Goal: Task Accomplishment & Management: Use online tool/utility

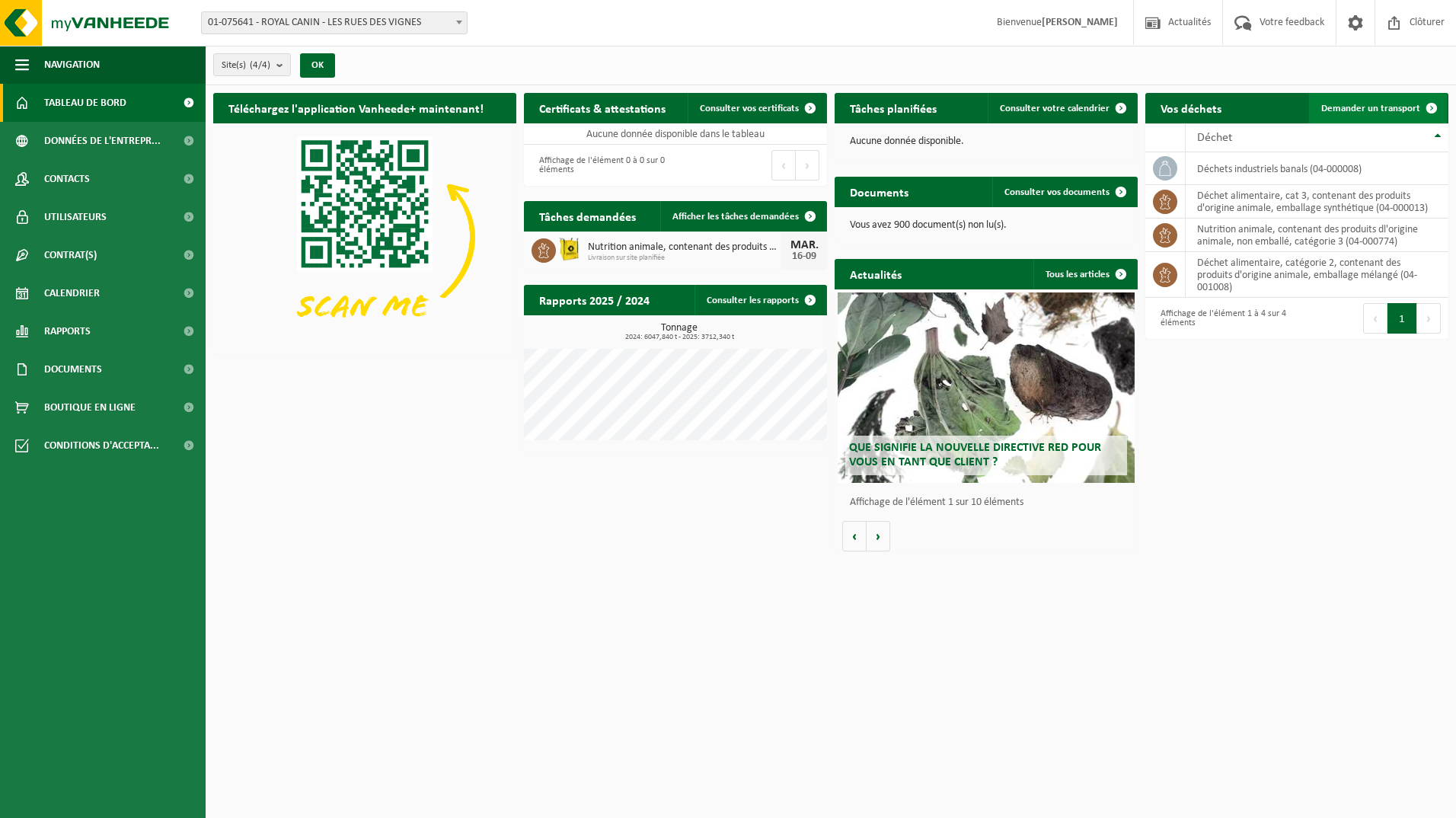
click at [1338, 104] on span "Demander un transport" at bounding box center [1370, 108] width 99 height 10
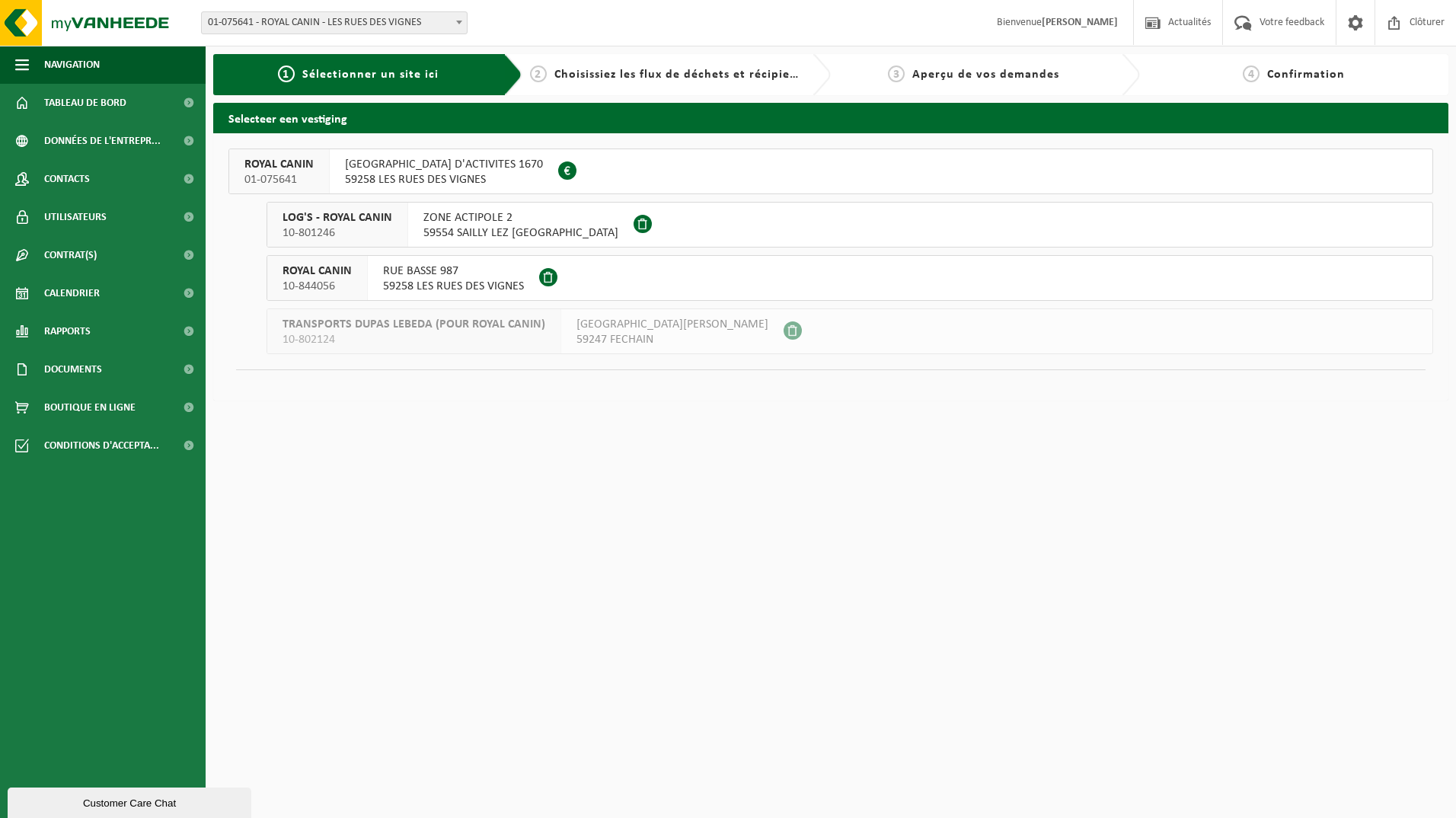
click at [463, 169] on span "RUE HAUTE ZONE D'ACTIVITES 1670" at bounding box center [444, 165] width 198 height 15
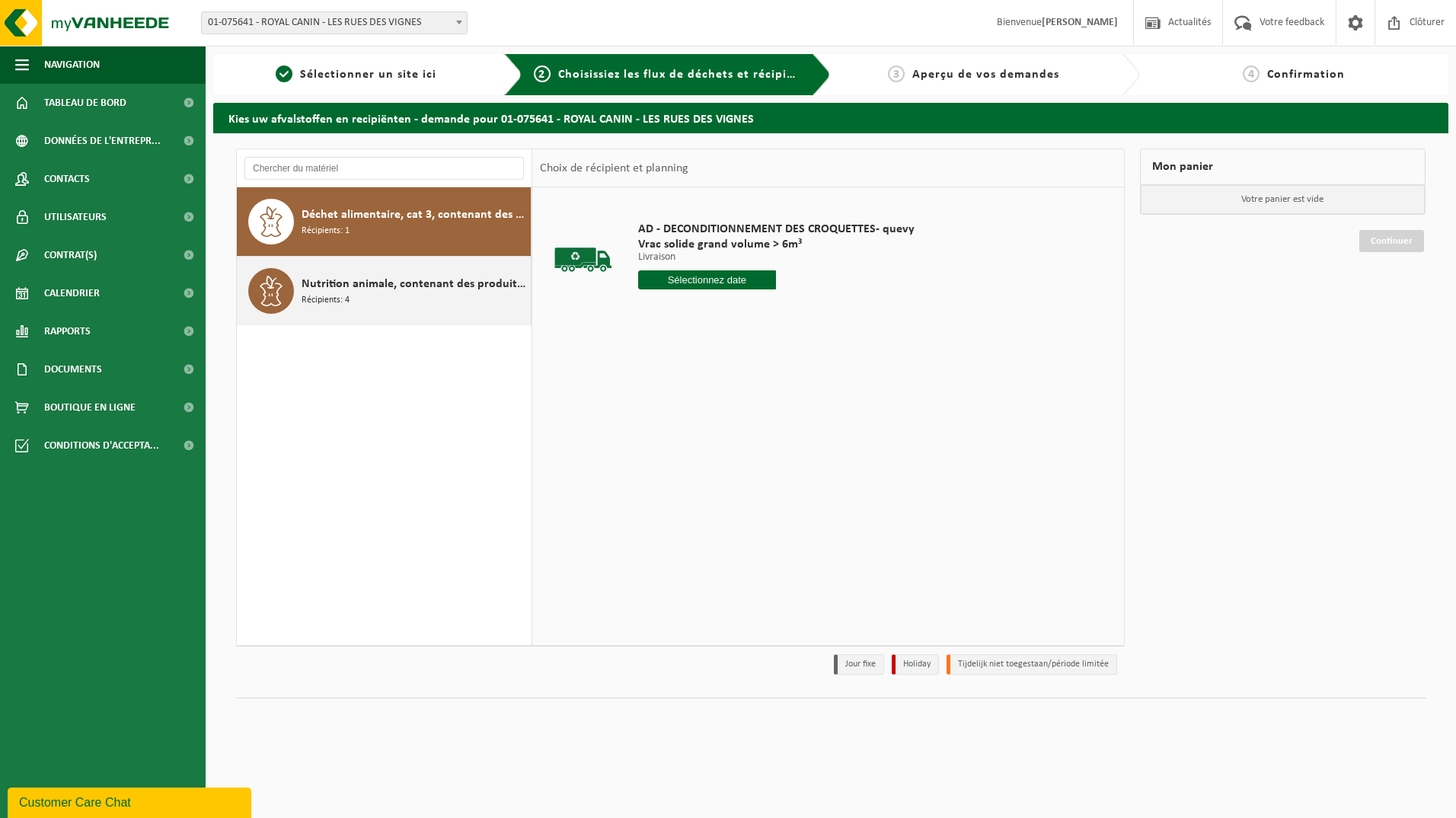
click at [443, 283] on span "Nutrition animale, contenant des produits dl'origine animale, non emballé, caté…" at bounding box center [414, 284] width 226 height 19
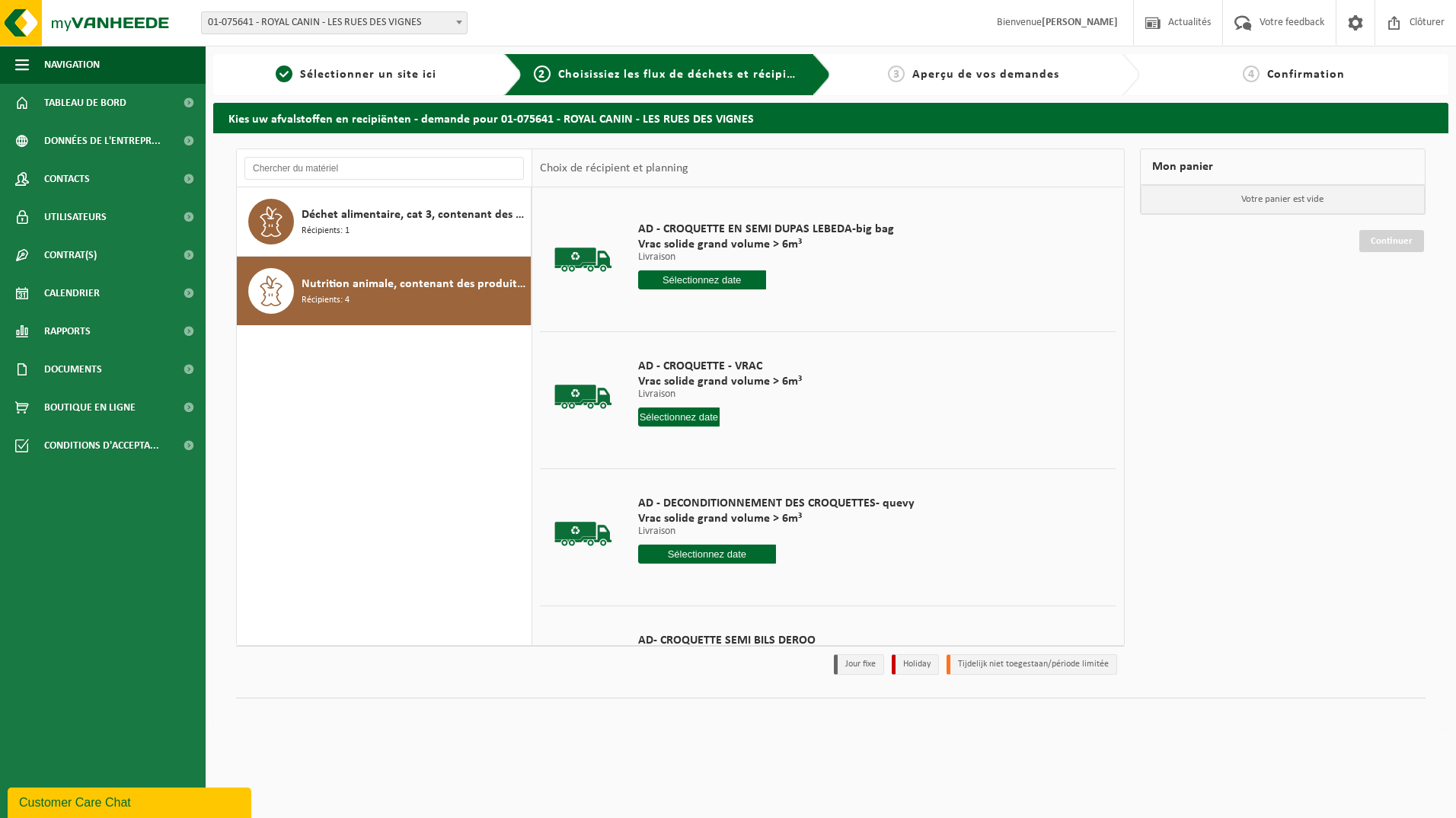
click at [677, 418] on input "text" at bounding box center [679, 416] width 82 height 19
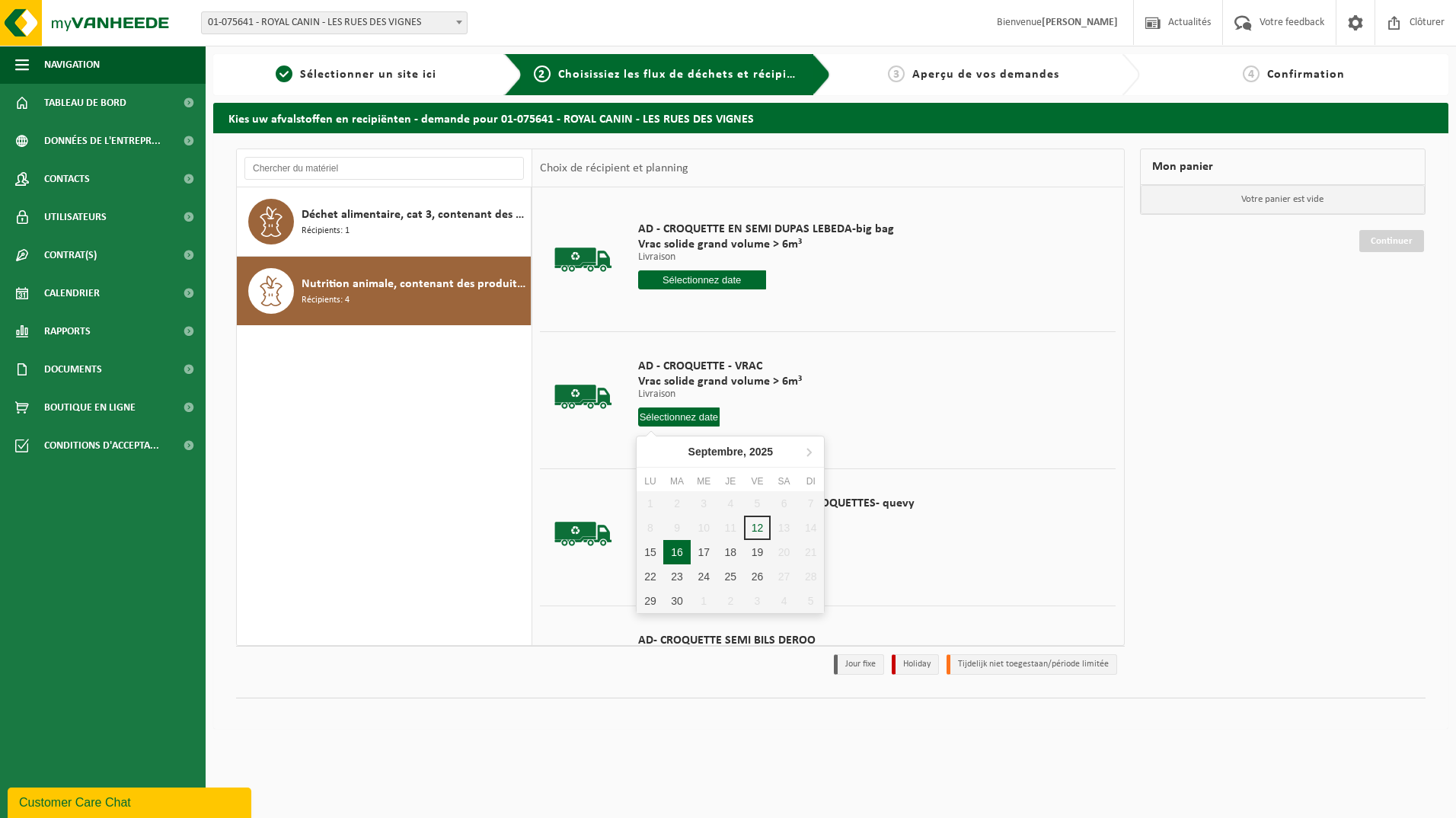
click at [683, 550] on div "16" at bounding box center [676, 552] width 27 height 24
type input "à partir de 2025-09-16"
type input "2025-09-16"
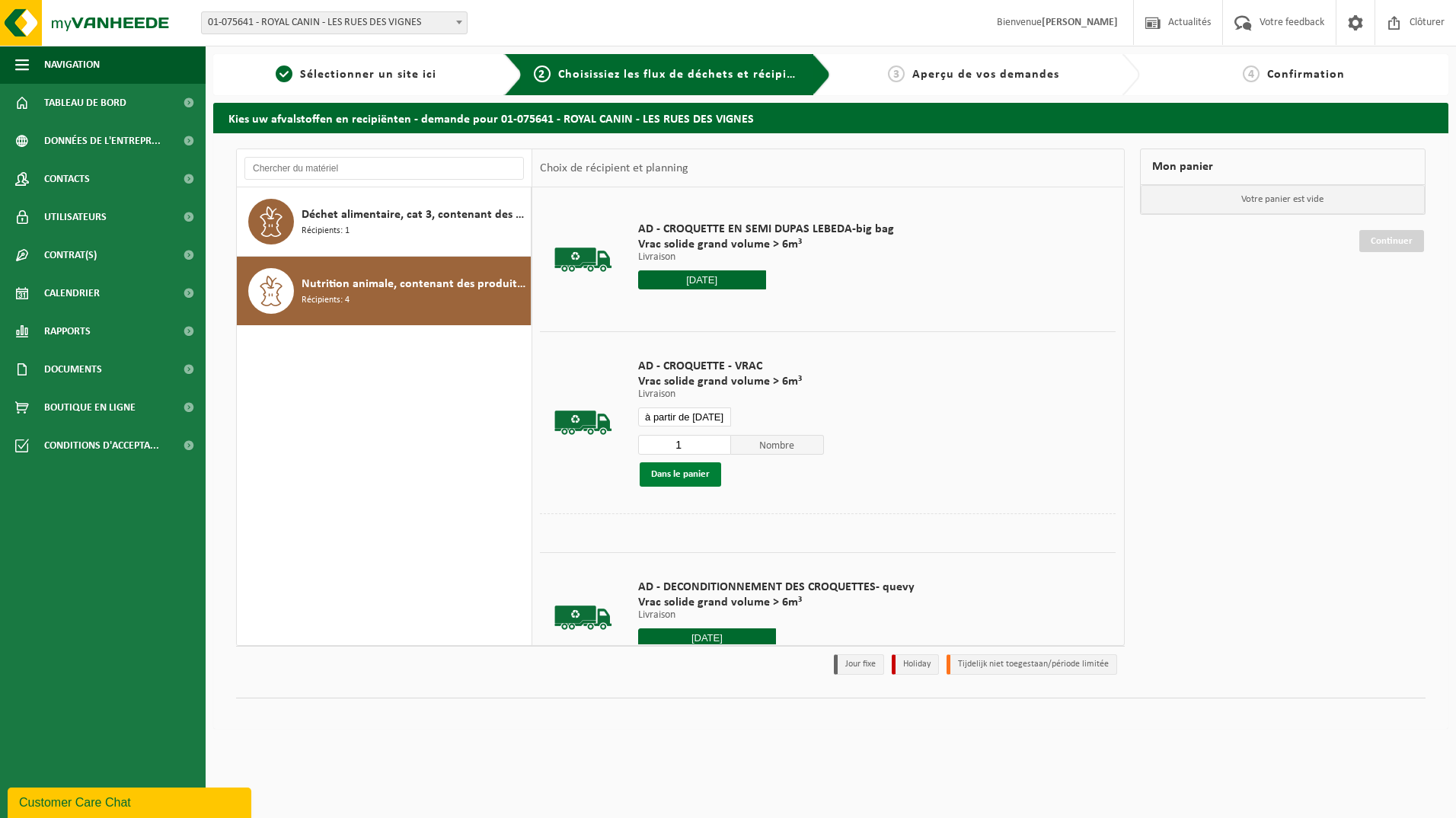
click at [687, 478] on button "Dans le panier" at bounding box center [680, 475] width 81 height 24
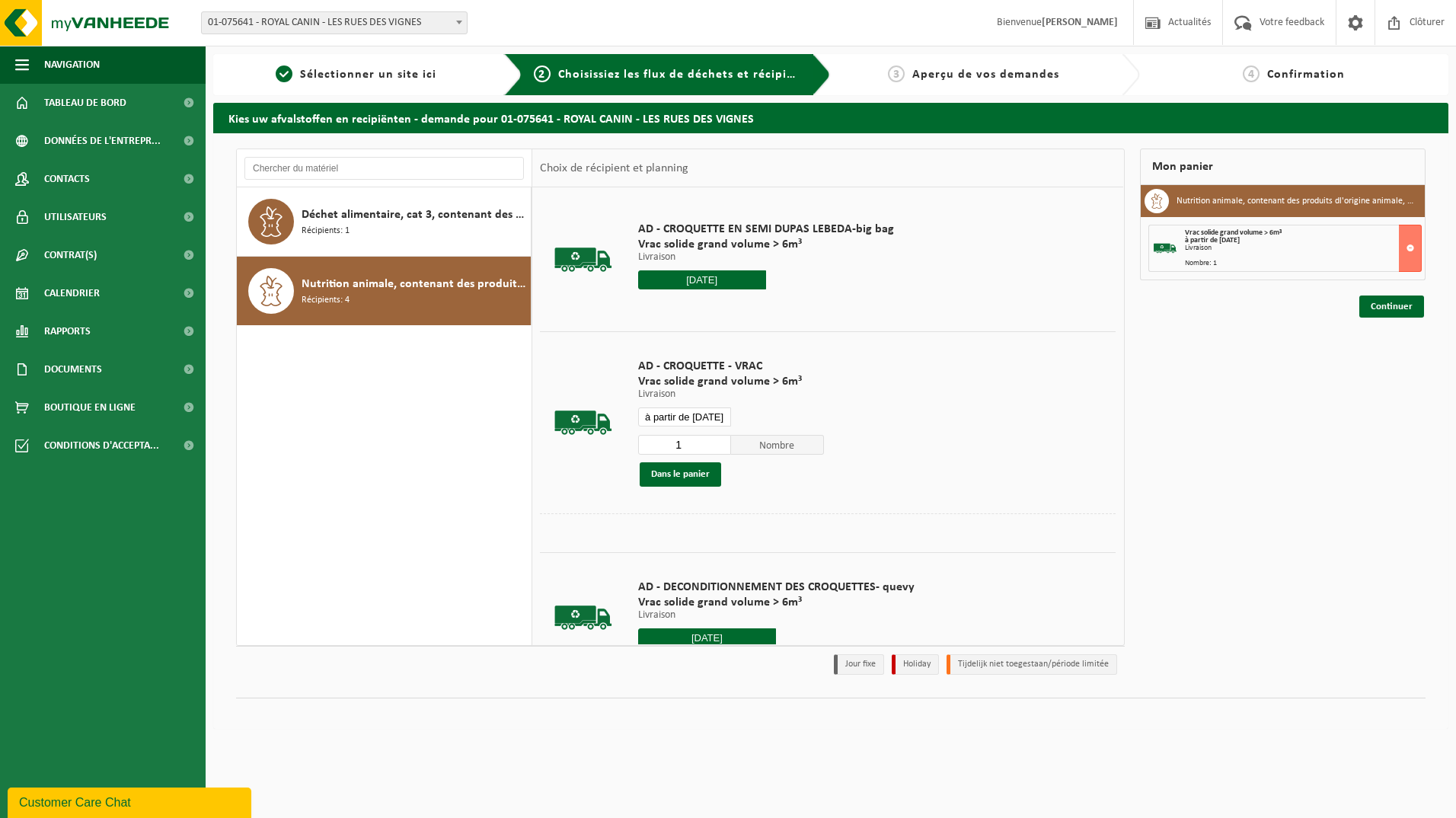
click at [1400, 295] on div "Continuer" at bounding box center [1283, 288] width 287 height 15
click at [1392, 304] on link "Continuer" at bounding box center [1391, 306] width 65 height 22
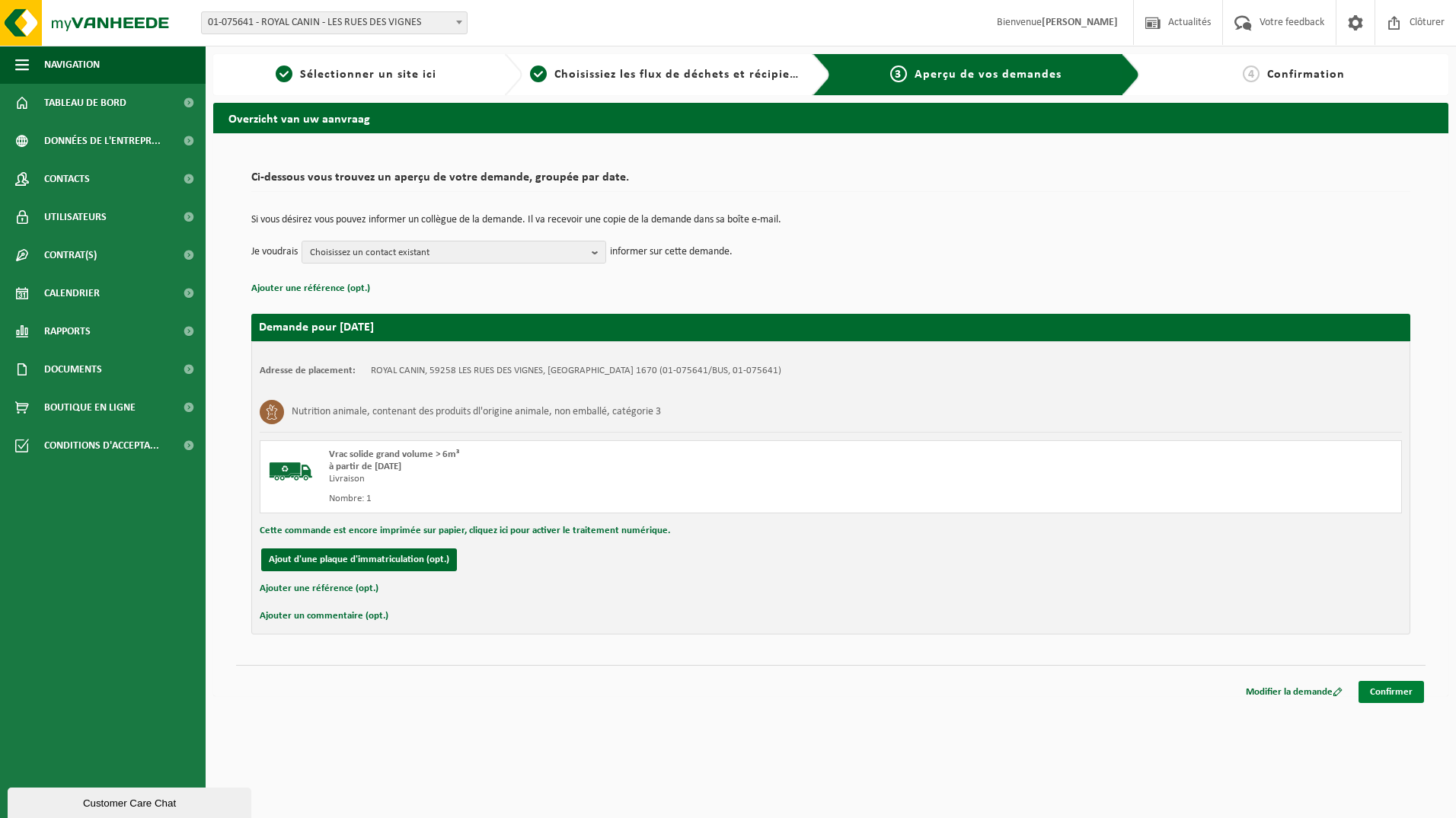
click at [1387, 688] on link "Confirmer" at bounding box center [1391, 692] width 66 height 22
